Goal: Task Accomplishment & Management: Complete application form

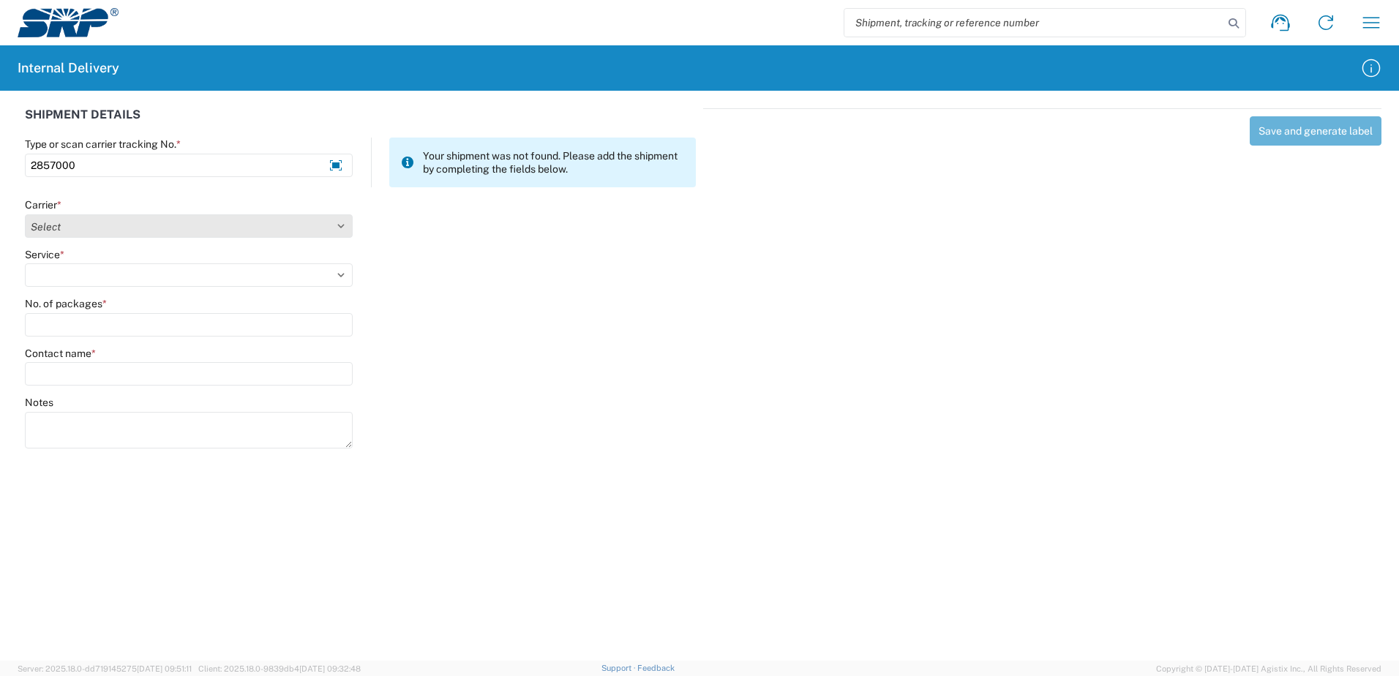
type input "2857000"
click at [343, 225] on select "Select Amazon Logistics ATI Trucking BC Dimerco Logistics Empire Southwest FedE…" at bounding box center [189, 225] width 328 height 23
select select "18714"
click at [25, 214] on select "Select Amazon Logistics ATI Trucking BC Dimerco Logistics Empire Southwest FedE…" at bounding box center [189, 225] width 328 height 23
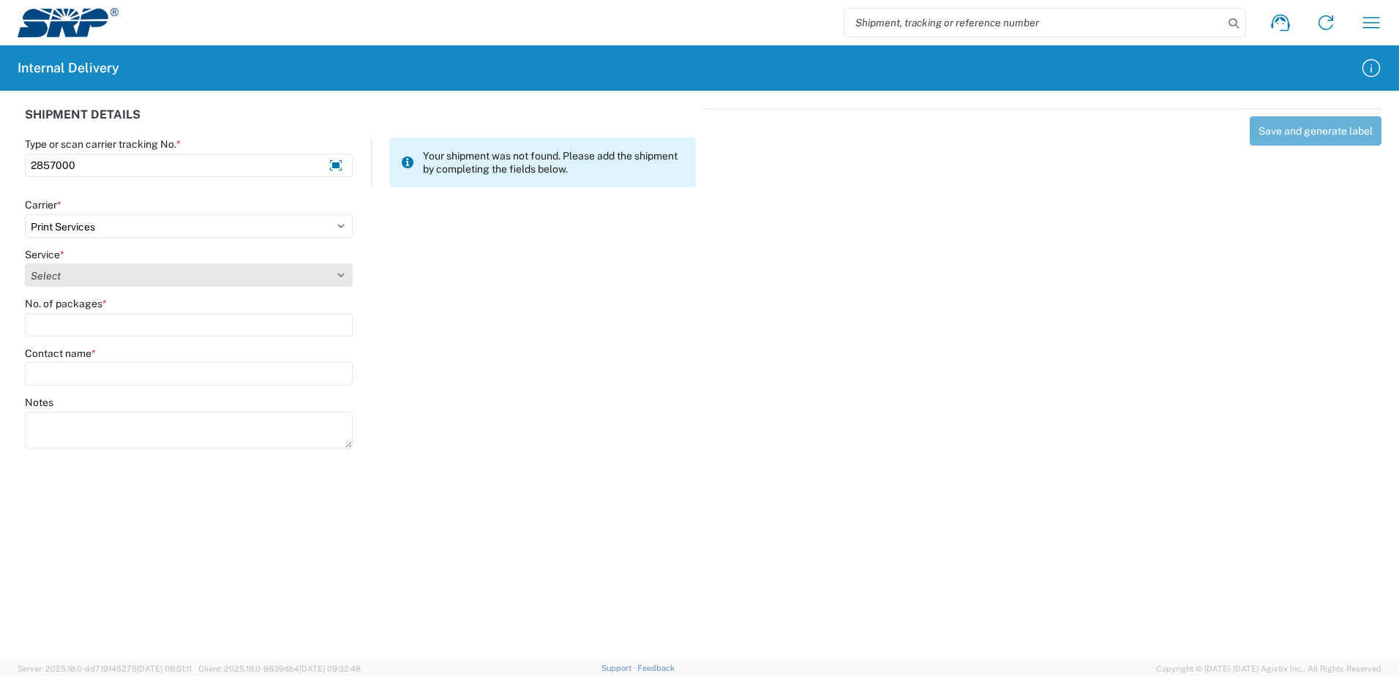
click at [341, 271] on select "Select Ground Inter-office" at bounding box center [189, 274] width 328 height 23
select select "35764"
click at [25, 263] on select "Select Ground Inter-office" at bounding box center [189, 274] width 328 height 23
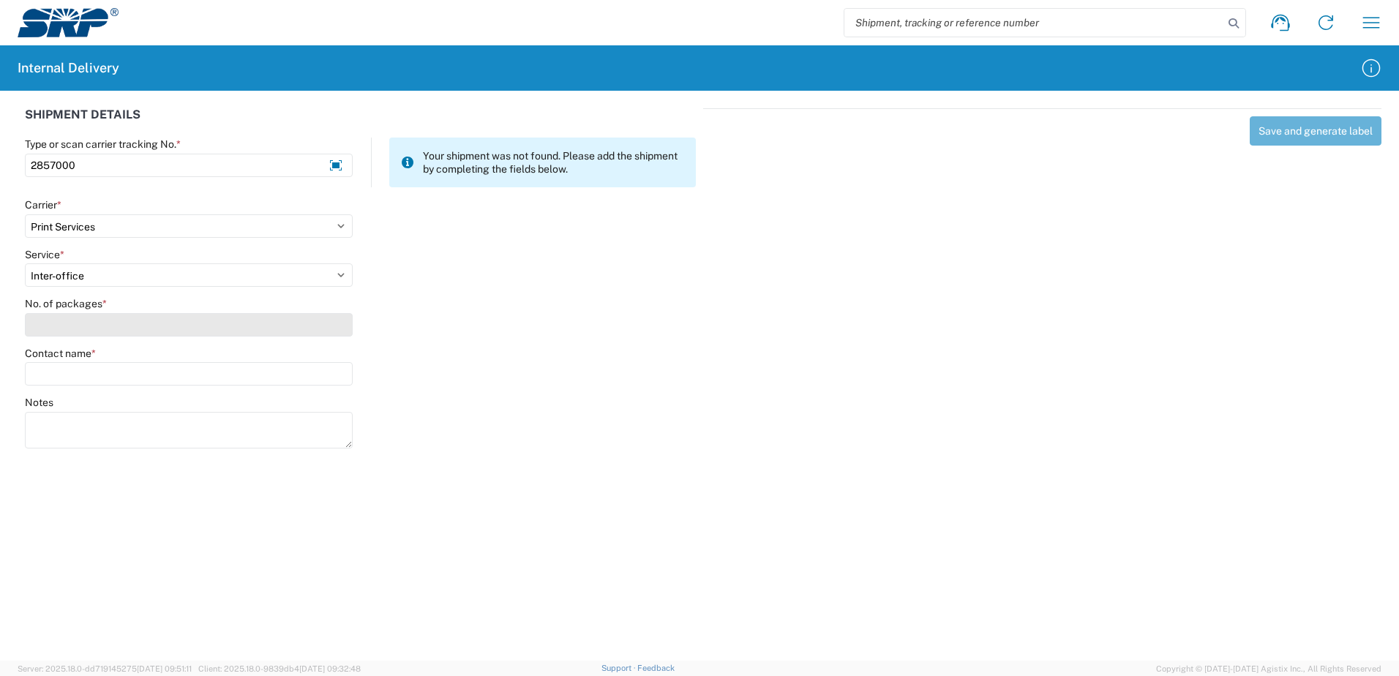
click at [324, 334] on input "No. of packages *" at bounding box center [189, 324] width 328 height 23
type input "1"
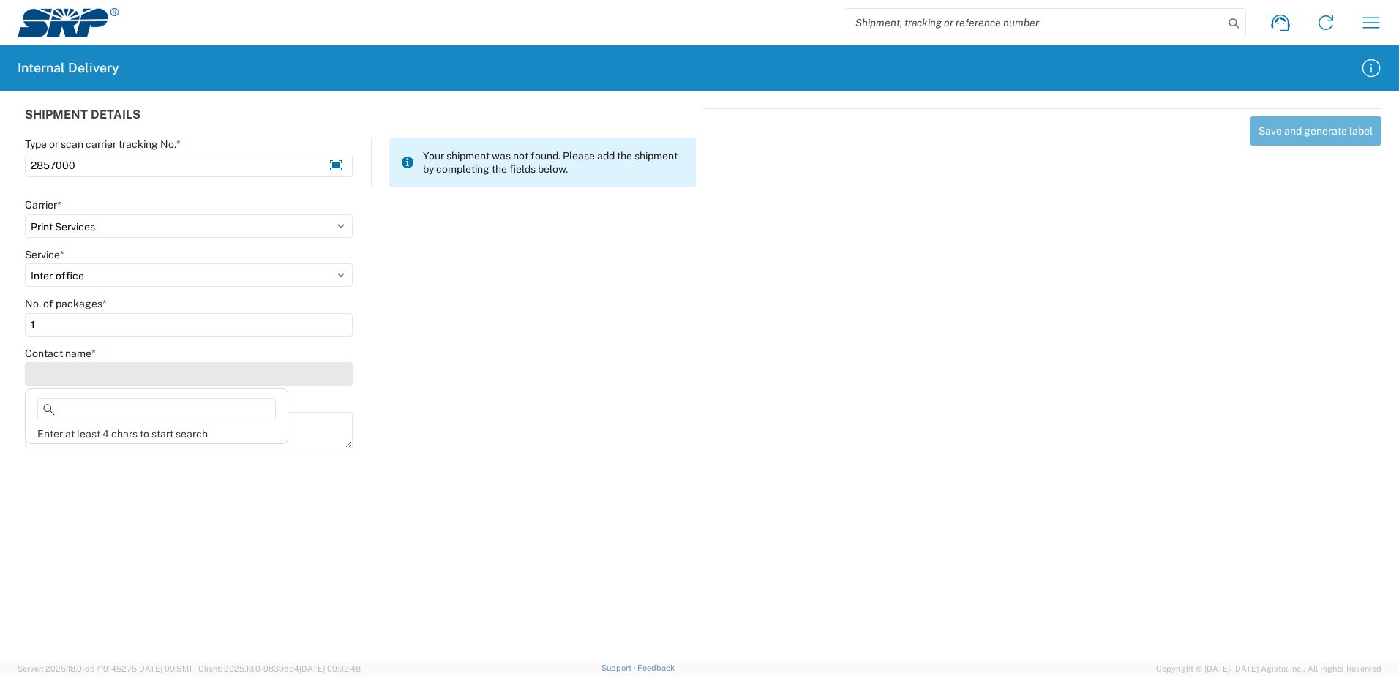
click at [77, 373] on input "Contact name *" at bounding box center [189, 373] width 328 height 23
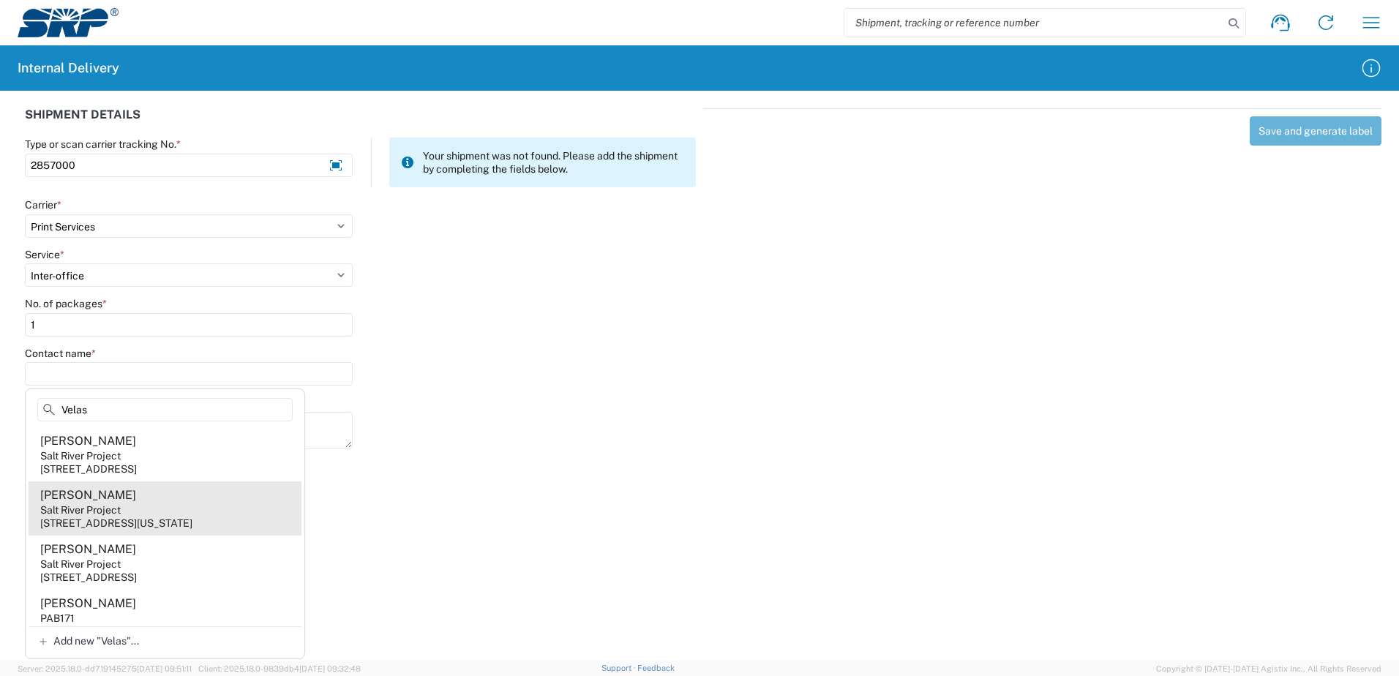
type input "Velas"
click at [83, 511] on div "Salt River Project" at bounding box center [80, 509] width 80 height 13
type input "Ramon Velasquez"
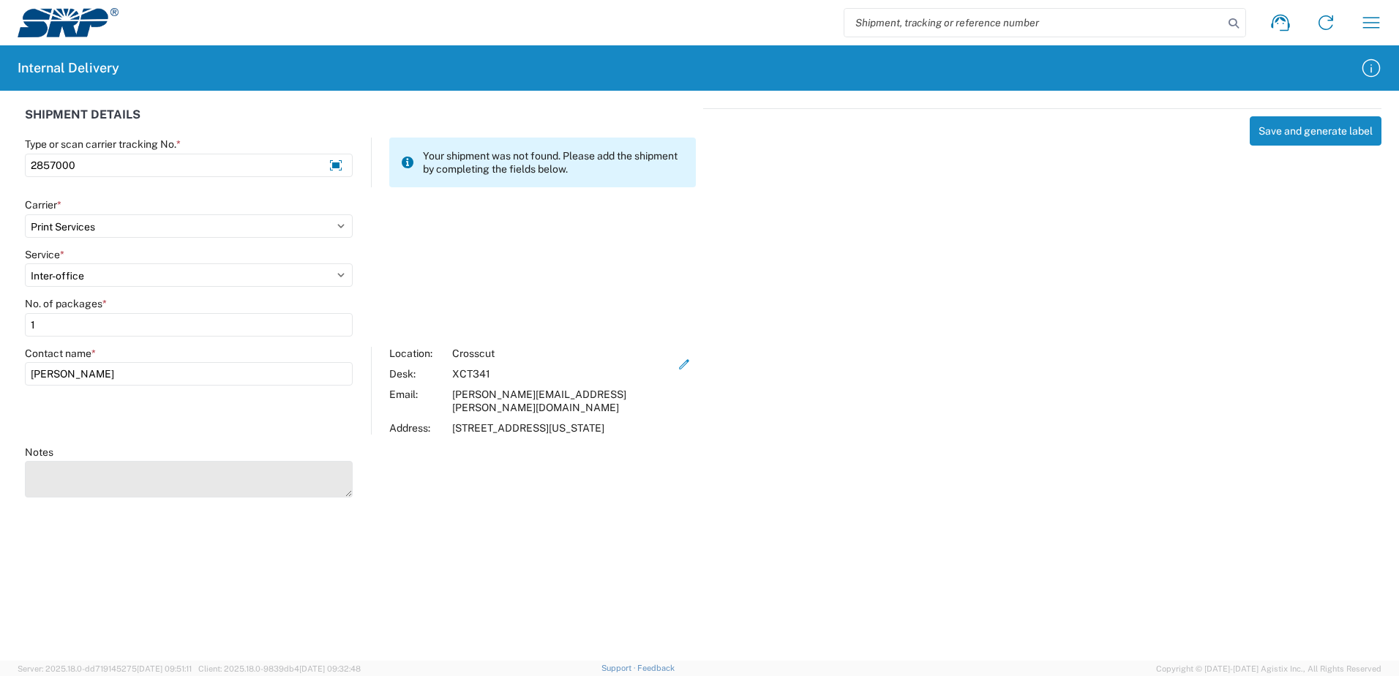
click at [92, 482] on textarea "Notes" at bounding box center [189, 479] width 328 height 37
type textarea "Tag-Annual Chain Inspection Metal"
click at [1130, 238] on div "Save and generate label" at bounding box center [1042, 300] width 678 height 385
click at [1293, 136] on button "Save and generate label" at bounding box center [1315, 130] width 132 height 29
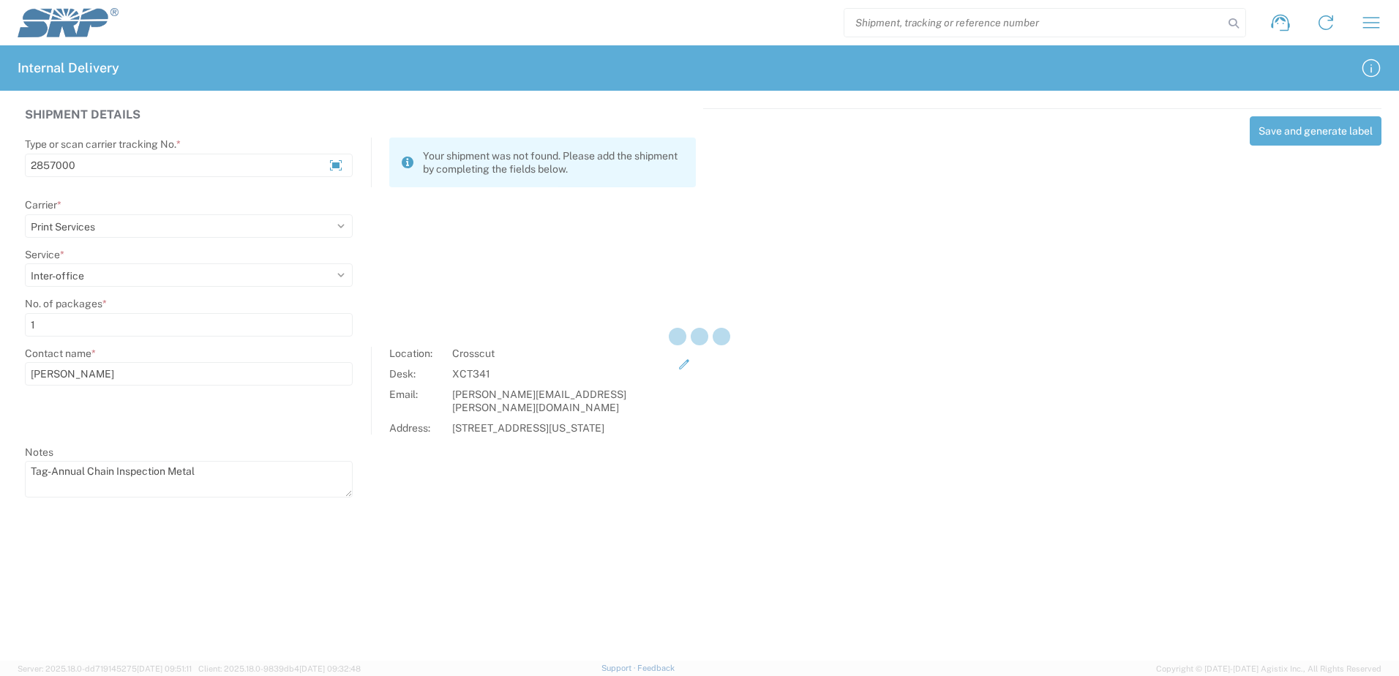
select select
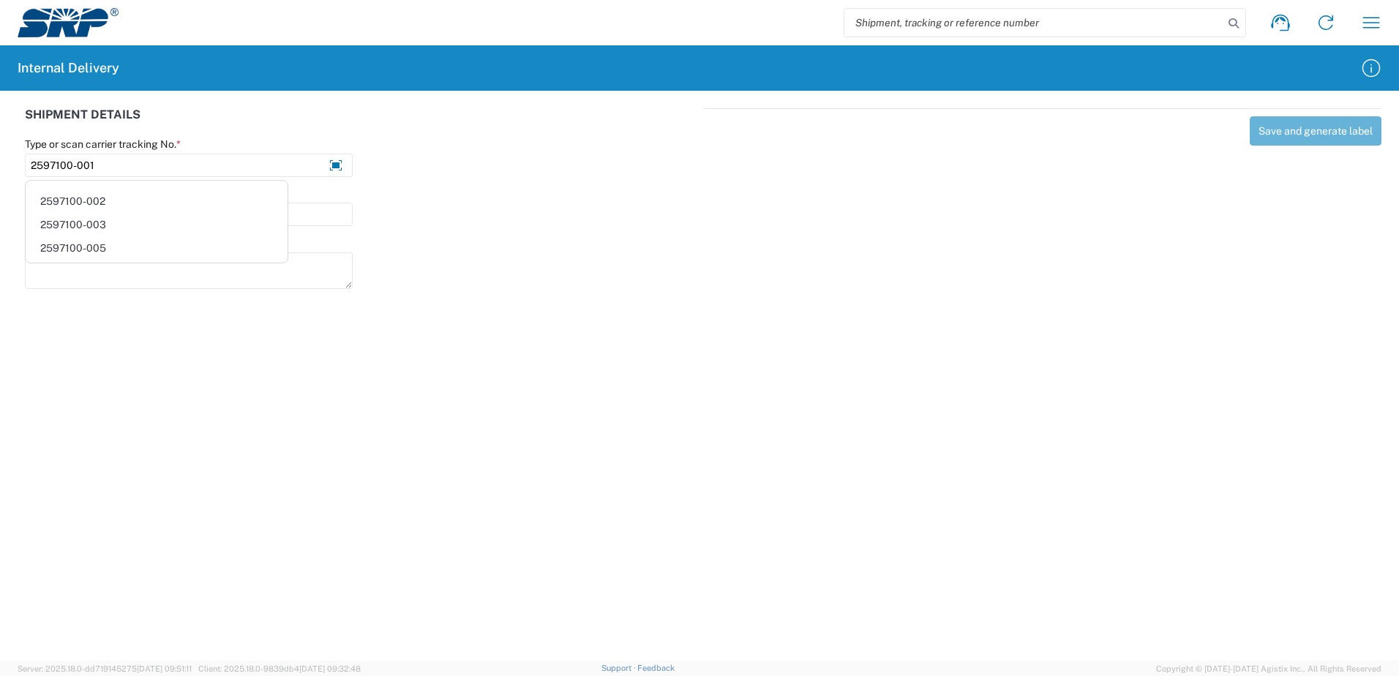
type input "2597100-001"
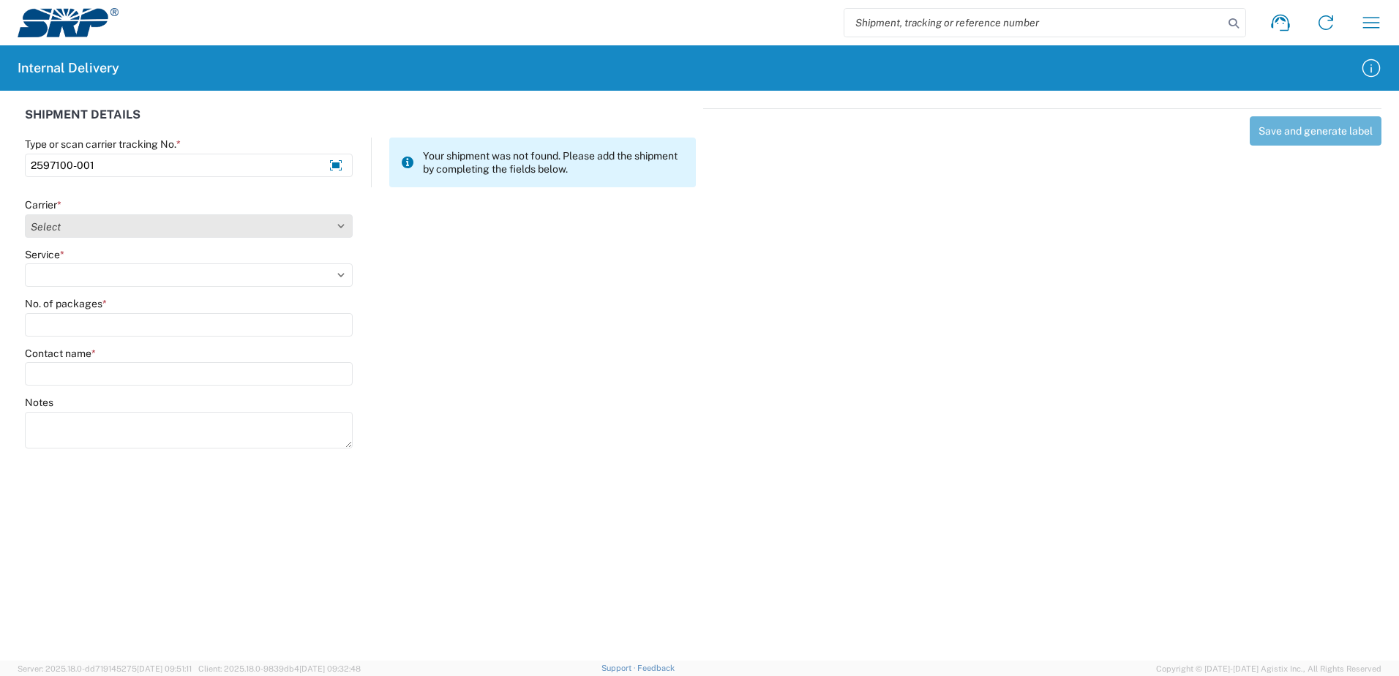
click at [339, 226] on select "Select Amazon Logistics ATI Trucking BC Dimerco Logistics Empire Southwest FedE…" at bounding box center [189, 225] width 328 height 23
select select "18714"
click at [25, 214] on select "Select Amazon Logistics ATI Trucking BC Dimerco Logistics Empire Southwest FedE…" at bounding box center [189, 225] width 328 height 23
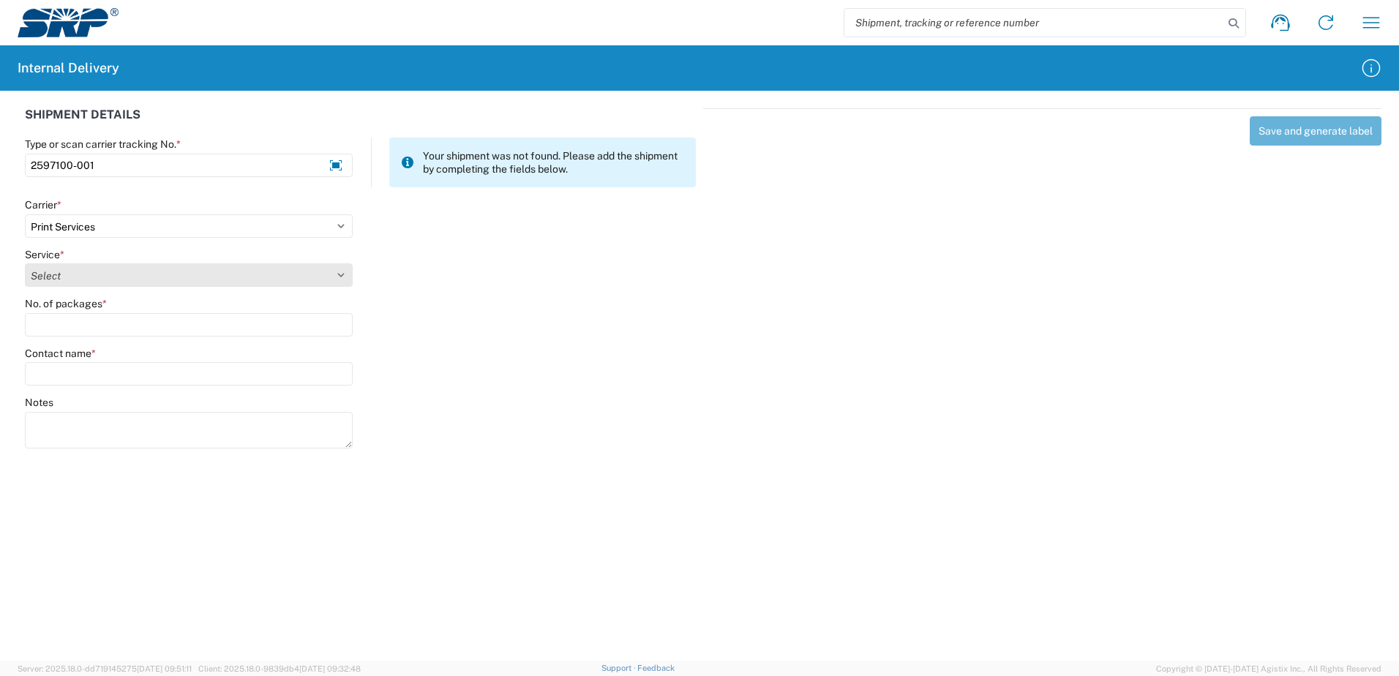
click at [343, 276] on select "Select Ground Inter-office" at bounding box center [189, 274] width 328 height 23
select select "35764"
click at [25, 263] on select "Select Ground Inter-office" at bounding box center [189, 274] width 328 height 23
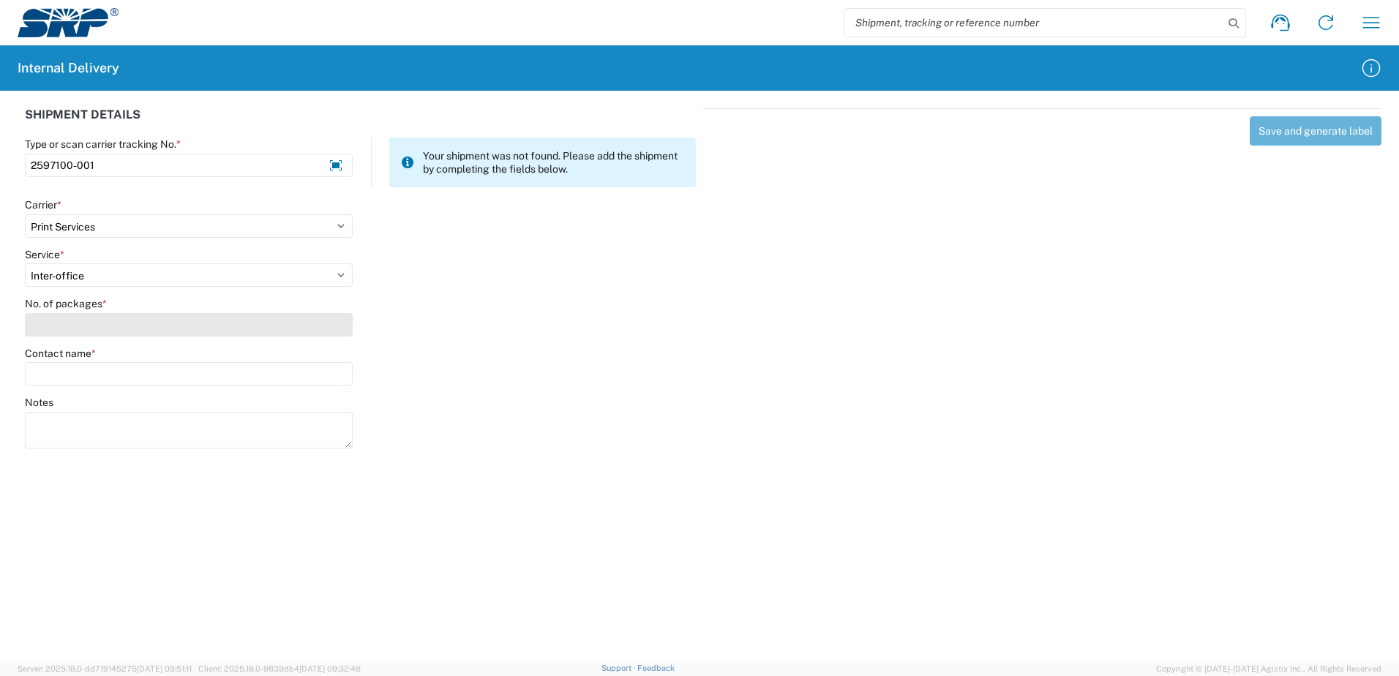
click at [335, 331] on input "No. of packages *" at bounding box center [189, 324] width 328 height 23
type input "1"
click at [168, 374] on input "Contact name *" at bounding box center [189, 373] width 328 height 23
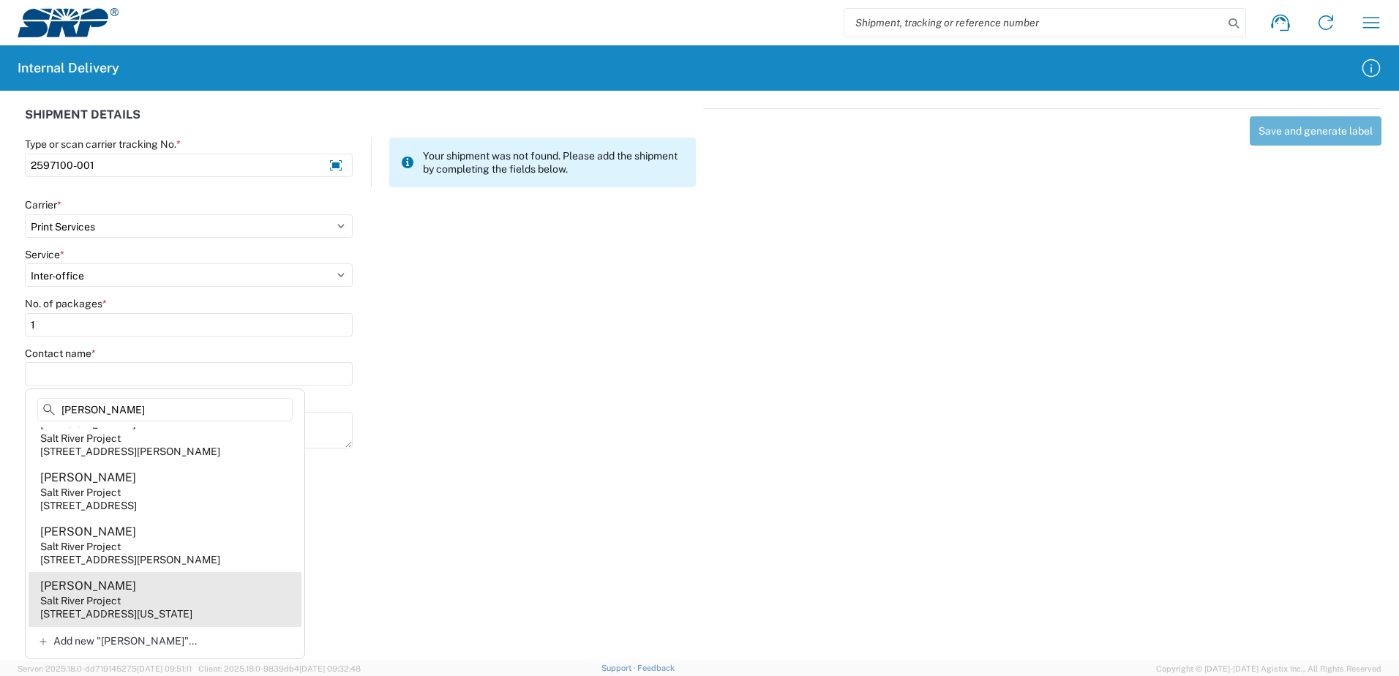
scroll to position [139, 0]
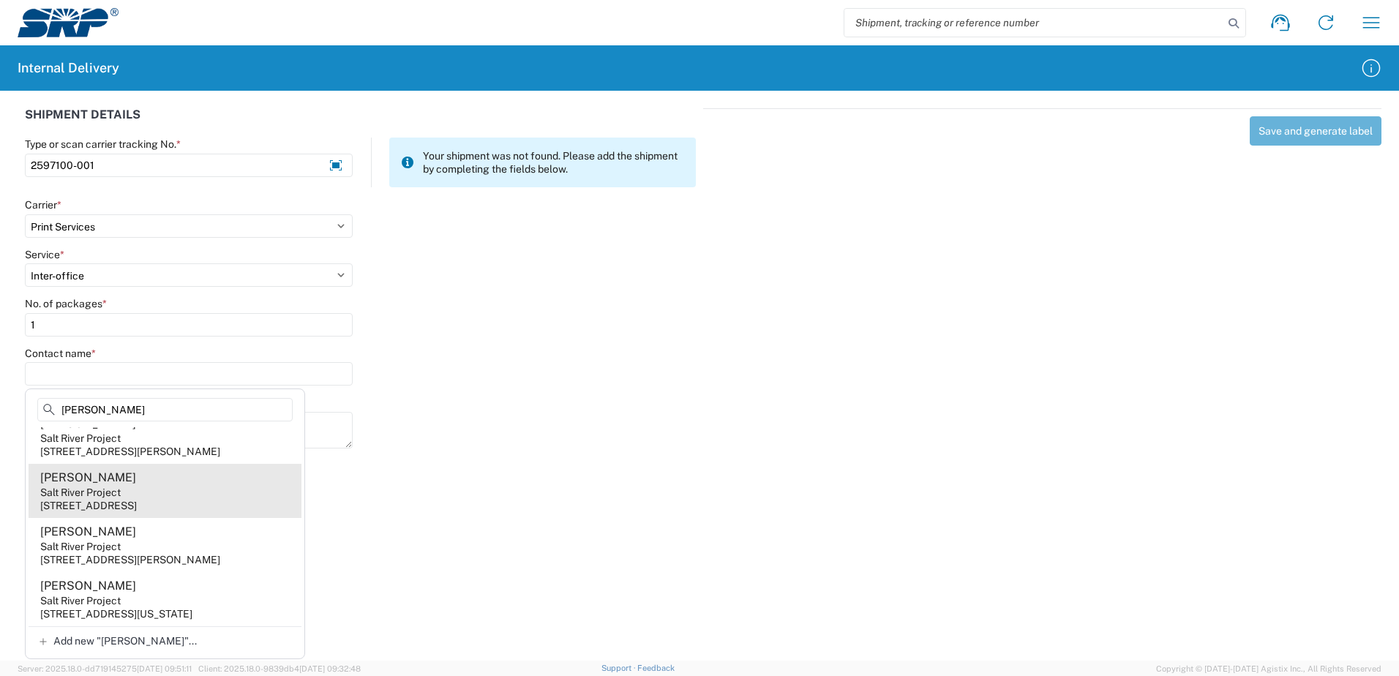
type input "[PERSON_NAME]"
click at [76, 486] on div "Salt River Project" at bounding box center [80, 492] width 80 height 13
type input "[PERSON_NAME]"
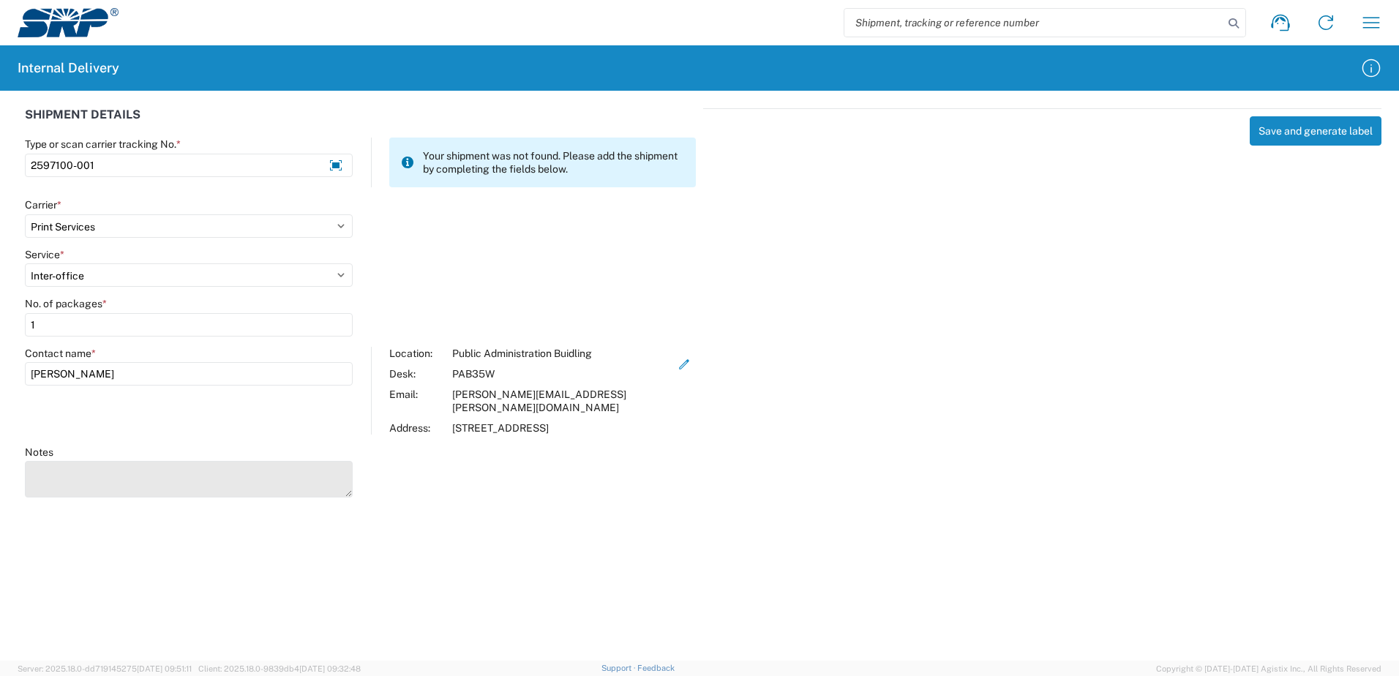
click at [80, 461] on textarea "Notes" at bounding box center [189, 479] width 328 height 37
type textarea "Deliver to PAB Building 15 Storage Room D"
click at [452, 507] on agx-forms-host "Shipment request Shipment tracking Internal delivery Transit update My profile …" at bounding box center [699, 338] width 1399 height 676
click at [1275, 135] on button "Save and generate label" at bounding box center [1315, 130] width 132 height 29
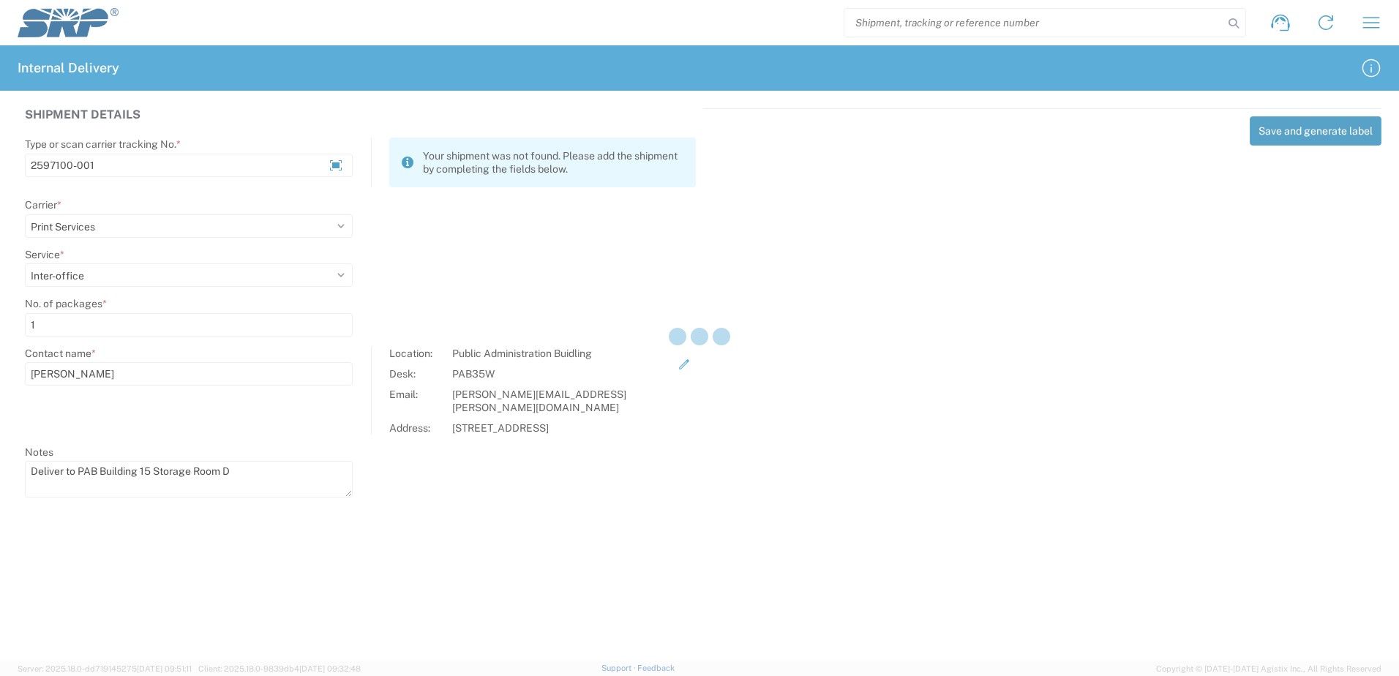
select select
